Goal: Use online tool/utility: Utilize a website feature to perform a specific function

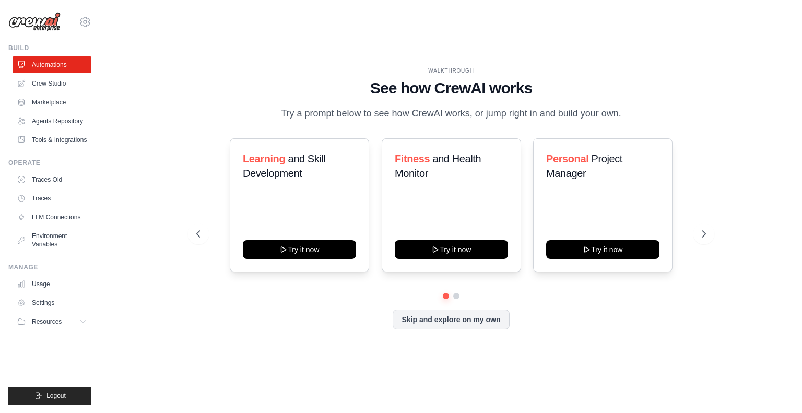
click at [433, 0] on html "[EMAIL_ADDRESS][DOMAIN_NAME] Settings Build Automations" at bounding box center [401, 206] width 802 height 413
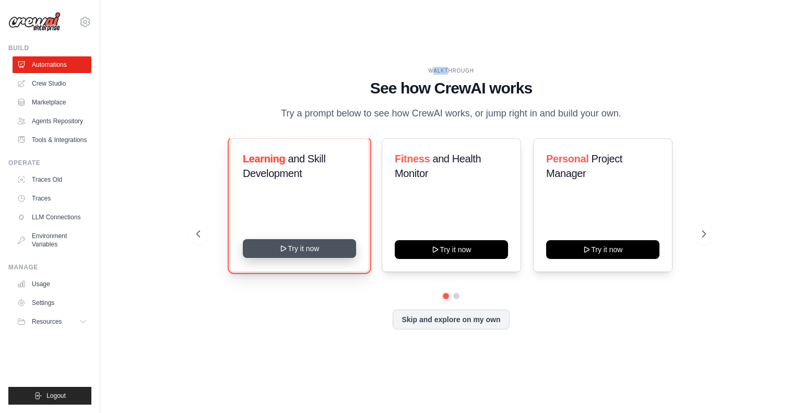
click at [283, 254] on button "Try it now" at bounding box center [299, 248] width 113 height 19
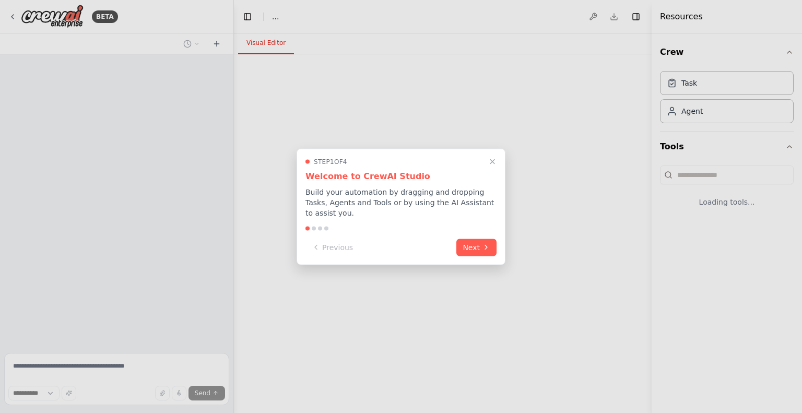
select select "****"
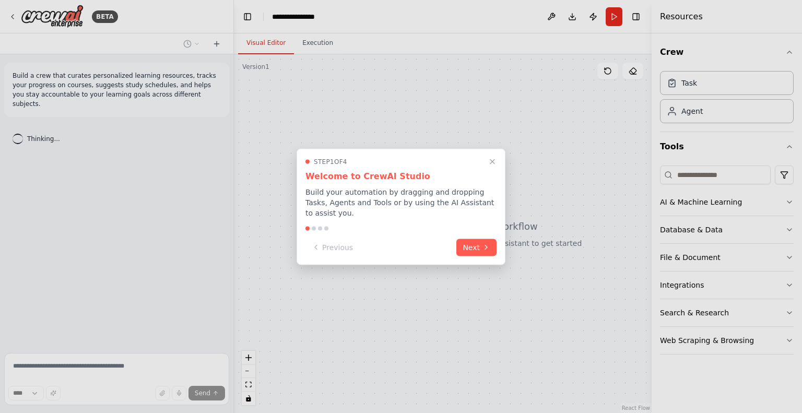
click at [474, 232] on div "Step 1 of 4 Welcome to CrewAI Studio Build your automation by dragging and drop…" at bounding box center [401, 206] width 209 height 117
click at [473, 244] on button "Next" at bounding box center [477, 246] width 40 height 17
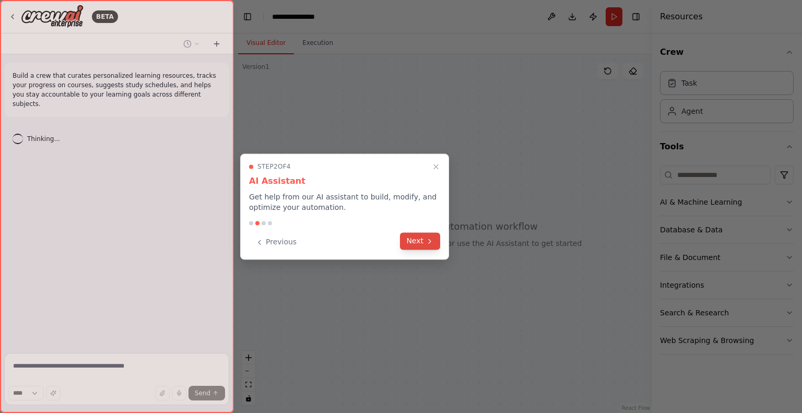
click at [413, 249] on button "Next" at bounding box center [420, 240] width 40 height 17
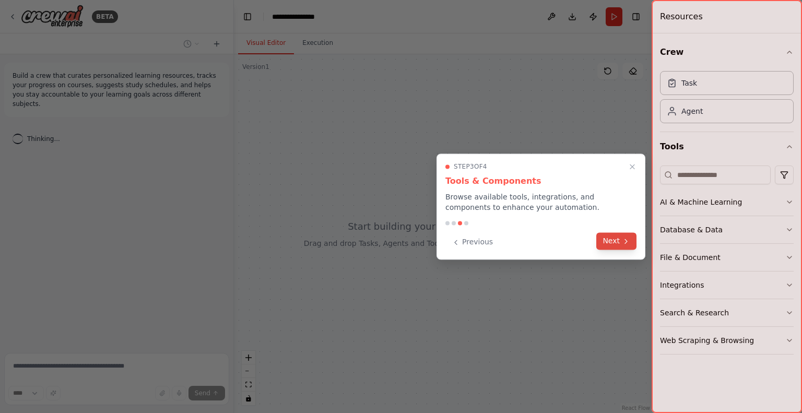
click at [611, 236] on button "Next" at bounding box center [617, 240] width 40 height 17
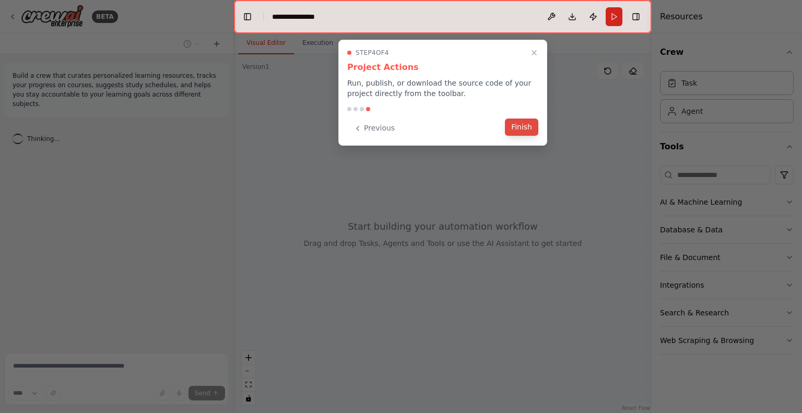
click at [521, 121] on button "Finish" at bounding box center [521, 127] width 33 height 17
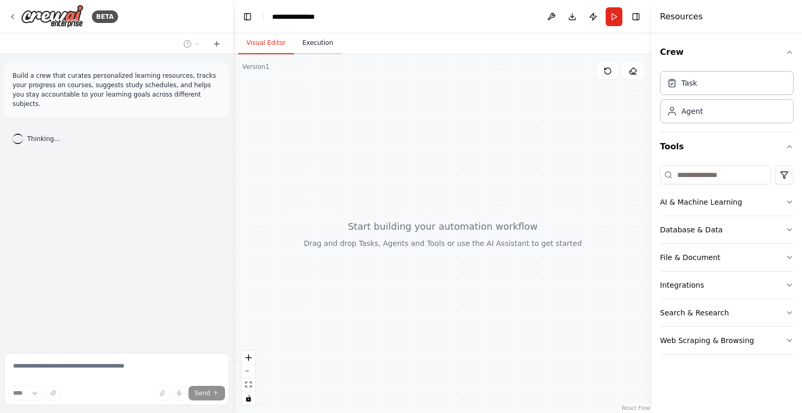
click at [316, 40] on button "Execution" at bounding box center [318, 43] width 48 height 22
click at [263, 43] on button "Visual Editor" at bounding box center [266, 43] width 56 height 22
click at [790, 200] on icon "button" at bounding box center [790, 202] width 8 height 8
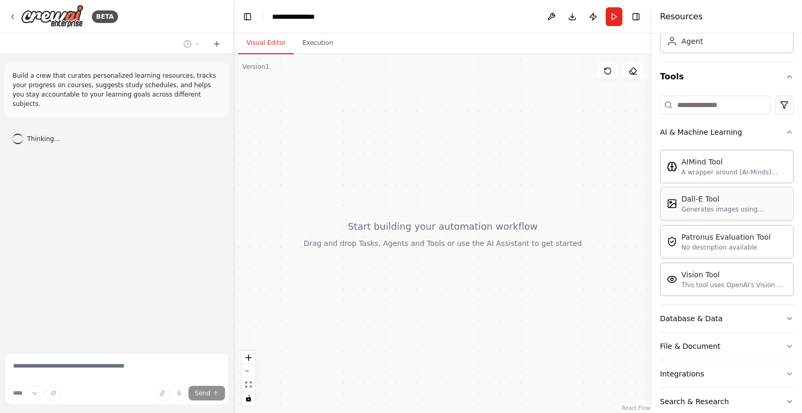
scroll to position [88, 0]
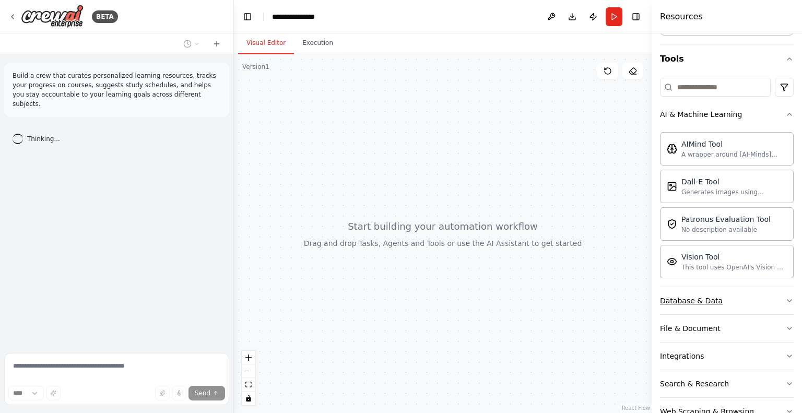
click at [786, 301] on icon "button" at bounding box center [790, 301] width 8 height 8
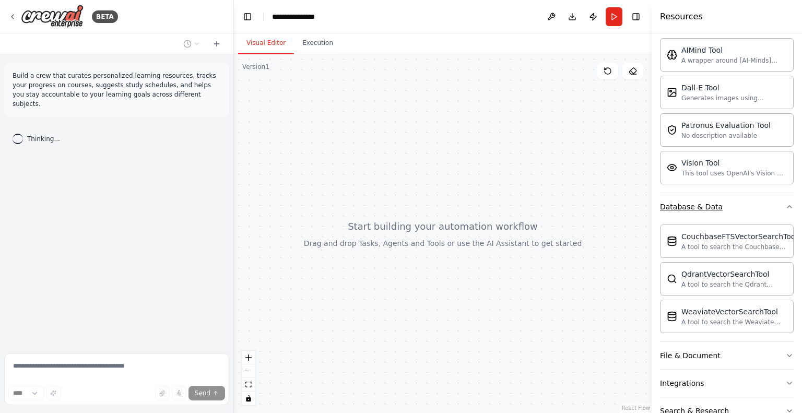
scroll to position [236, 0]
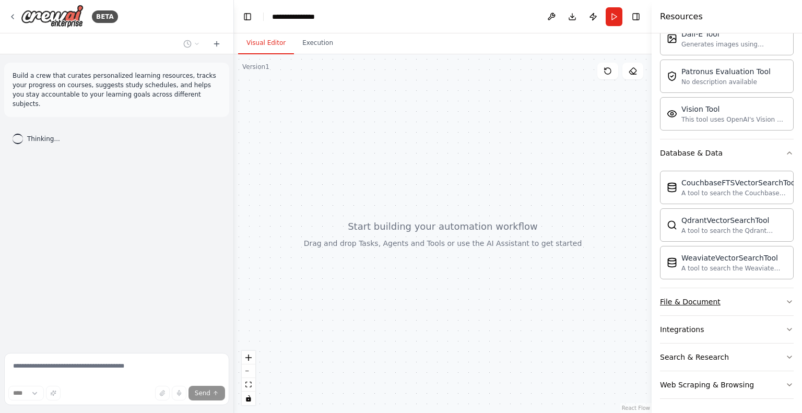
click at [742, 292] on button "File & Document" at bounding box center [727, 301] width 134 height 27
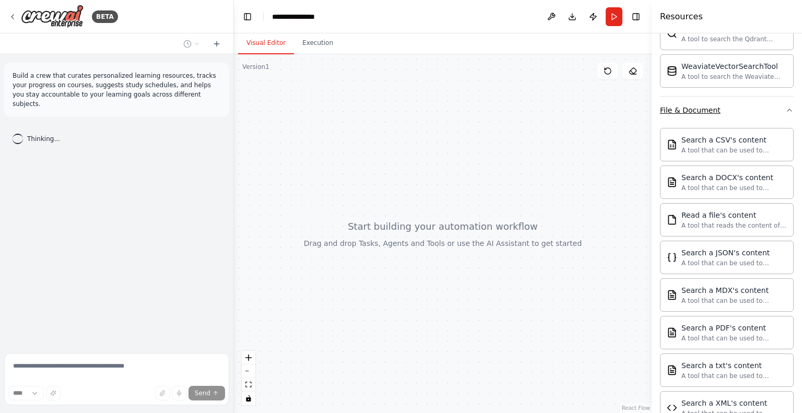
scroll to position [543, 0]
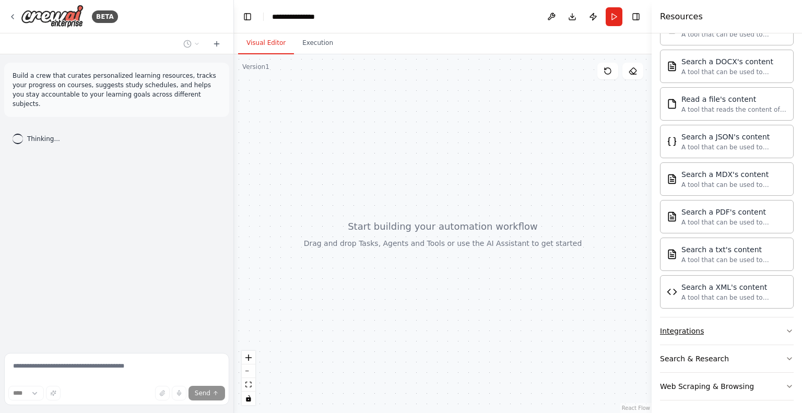
click at [760, 328] on button "Integrations" at bounding box center [727, 331] width 134 height 27
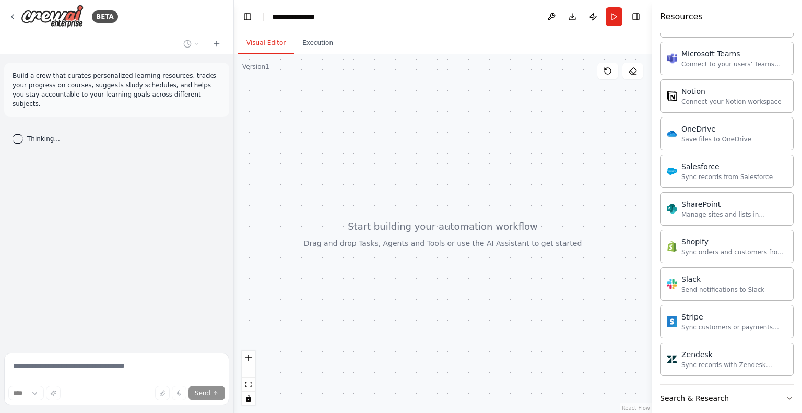
scroll to position [1375, 0]
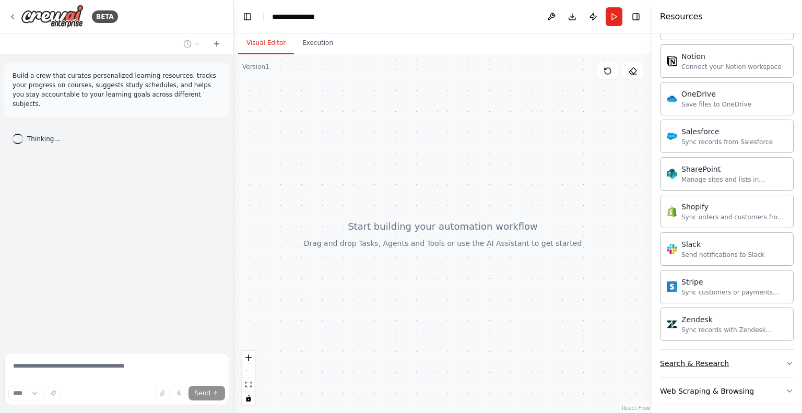
click at [762, 358] on button "Search & Research" at bounding box center [727, 363] width 134 height 27
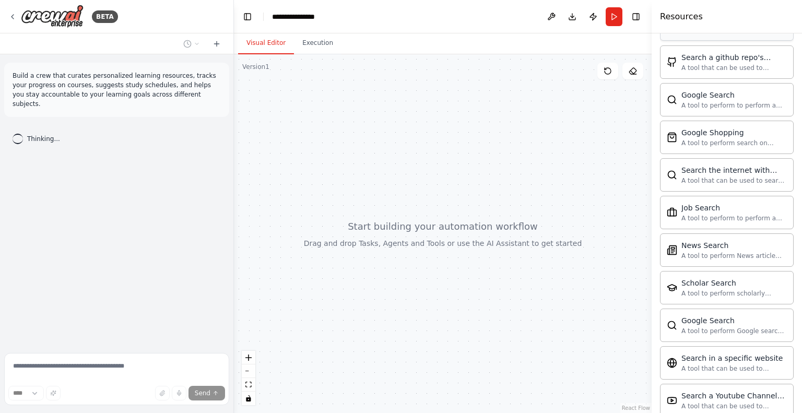
scroll to position [1906, 0]
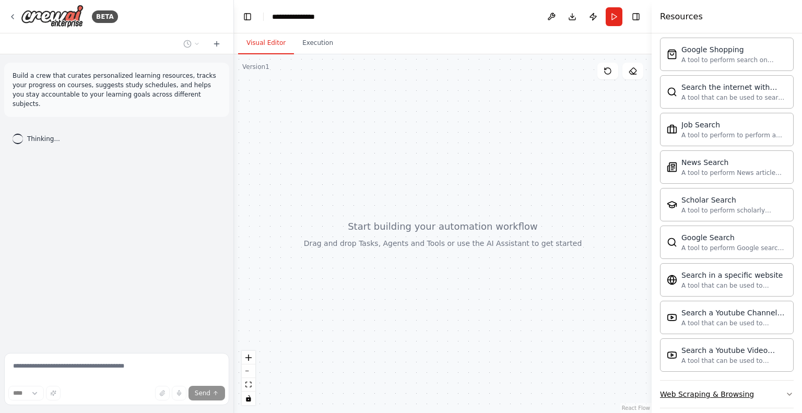
click at [738, 389] on div "Web Scraping & Browsing" at bounding box center [707, 394] width 94 height 10
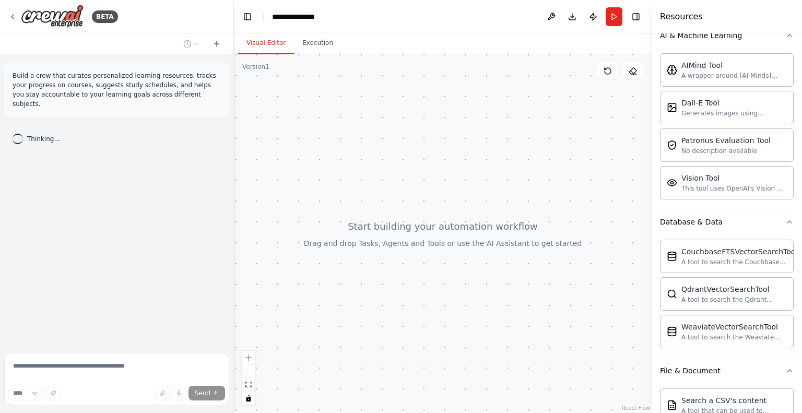
scroll to position [0, 0]
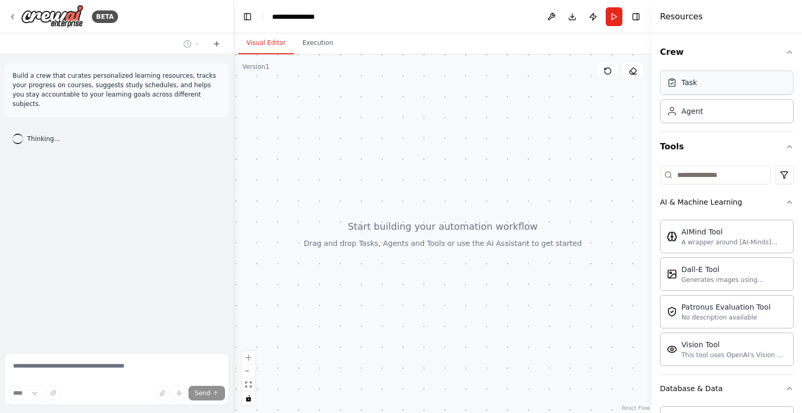
click at [687, 84] on div "Task" at bounding box center [690, 82] width 16 height 10
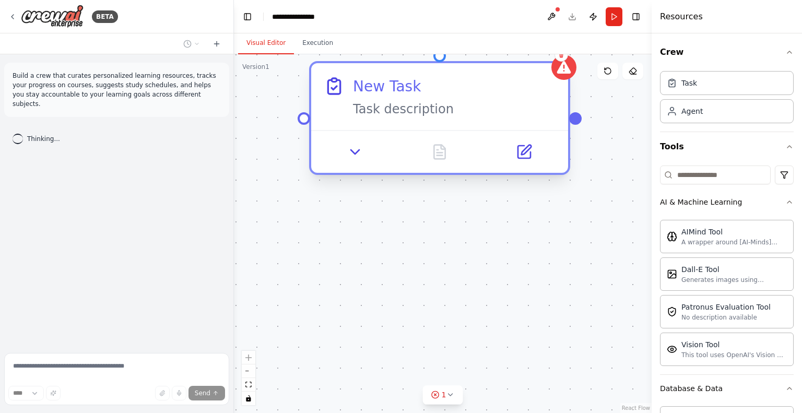
drag, startPoint x: 501, startPoint y: 127, endPoint x: 401, endPoint y: 101, distance: 102.5
click at [401, 101] on div "Task description" at bounding box center [454, 109] width 203 height 17
click at [522, 150] on icon at bounding box center [524, 152] width 13 height 13
